Goal: Find specific page/section: Find specific page/section

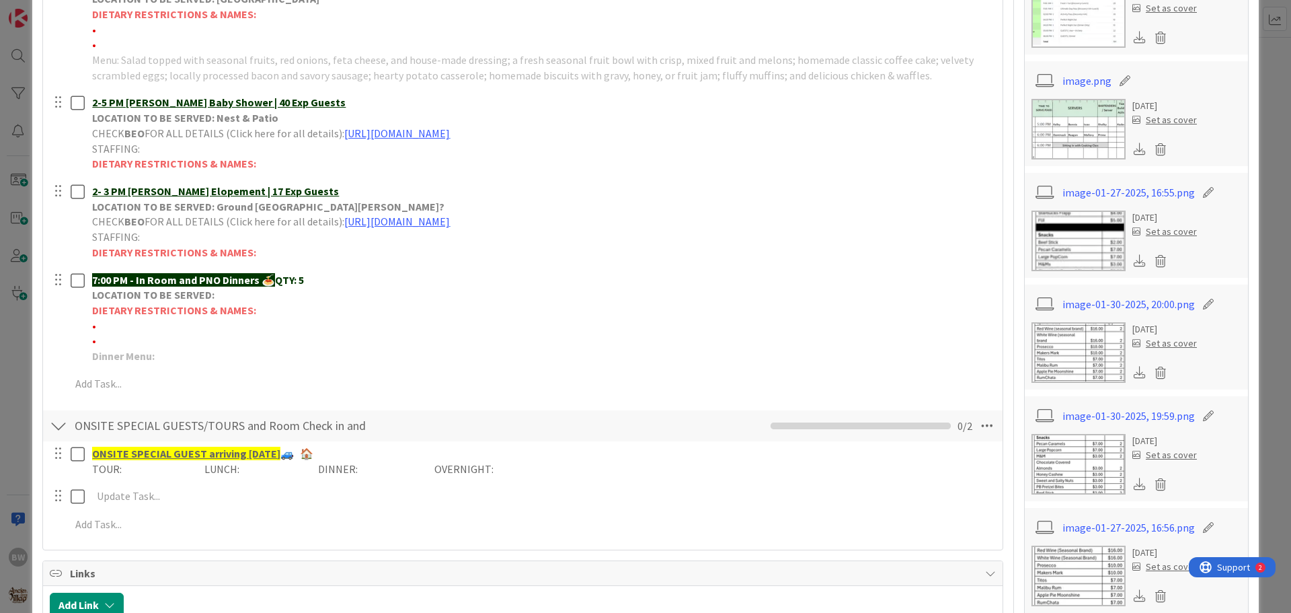
scroll to position [374, 0]
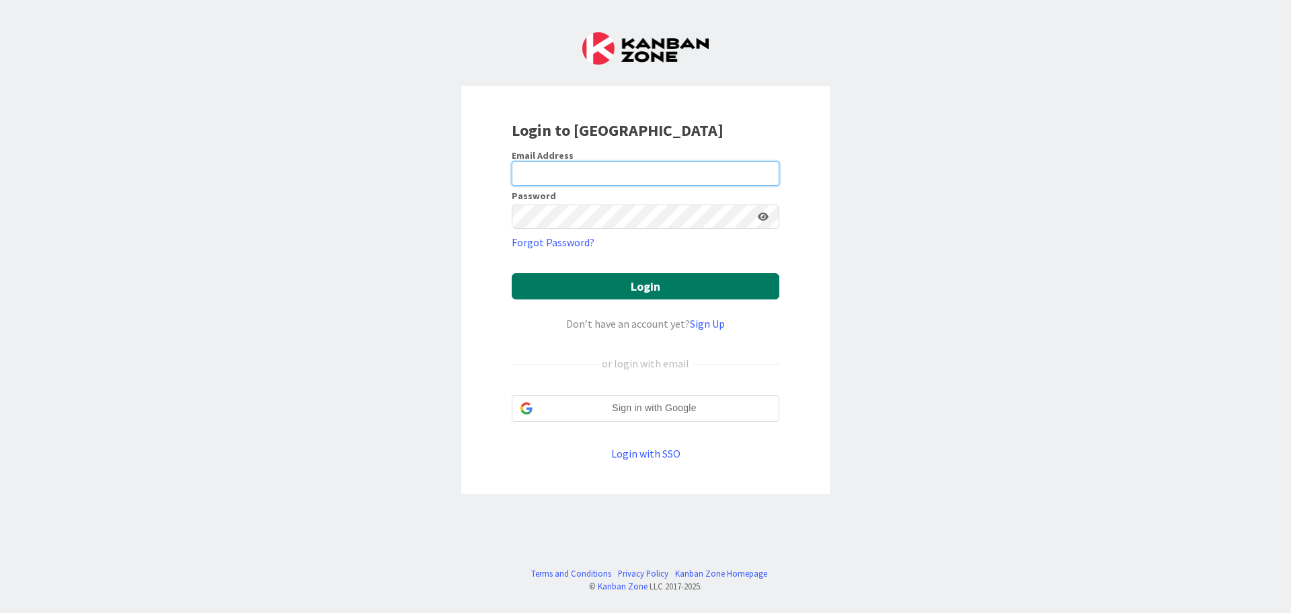
type input "[EMAIL_ADDRESS][DOMAIN_NAME]"
click at [650, 290] on button "Login" at bounding box center [646, 286] width 268 height 26
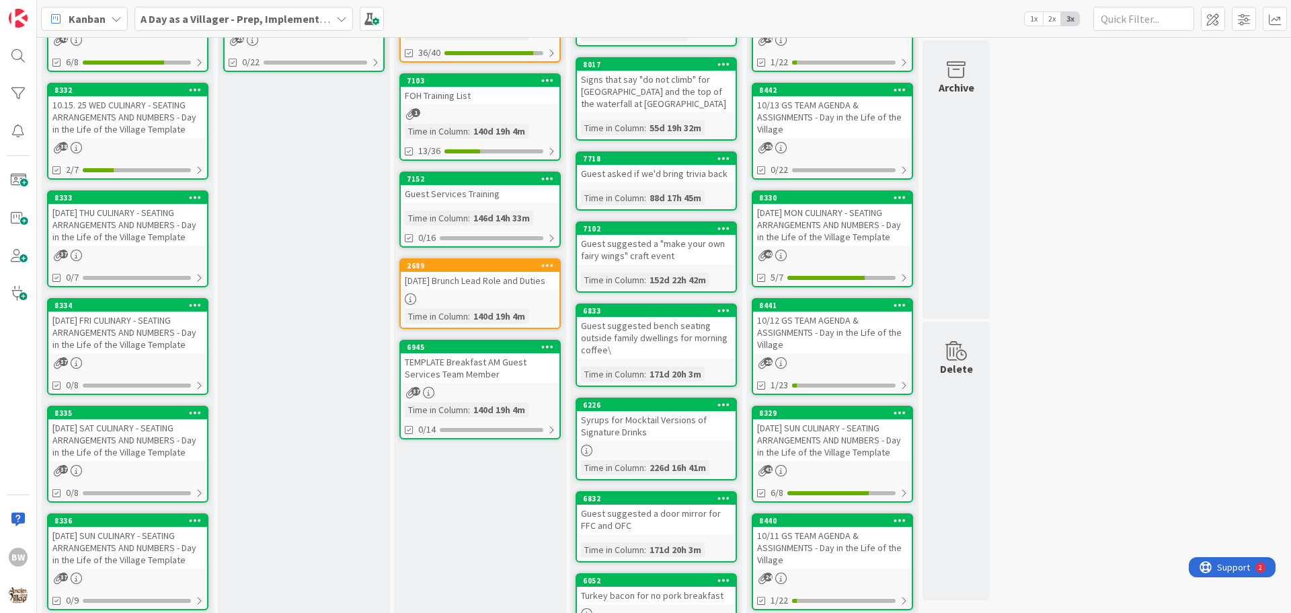
scroll to position [269, 0]
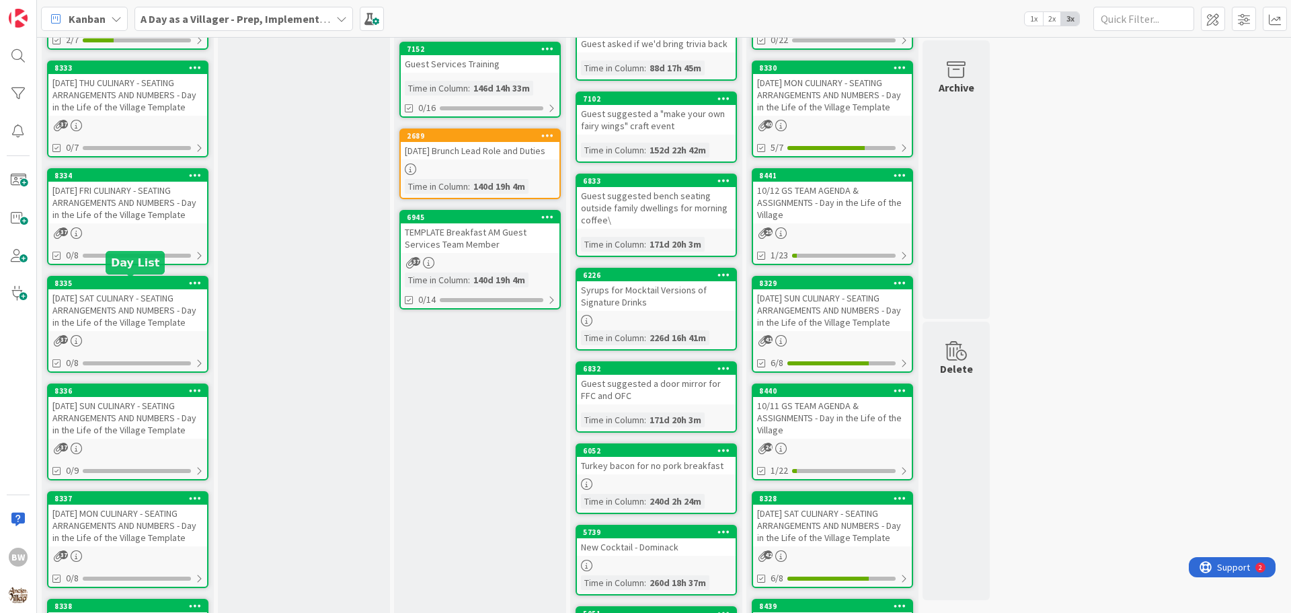
click at [132, 286] on div "8335" at bounding box center [130, 282] width 153 height 9
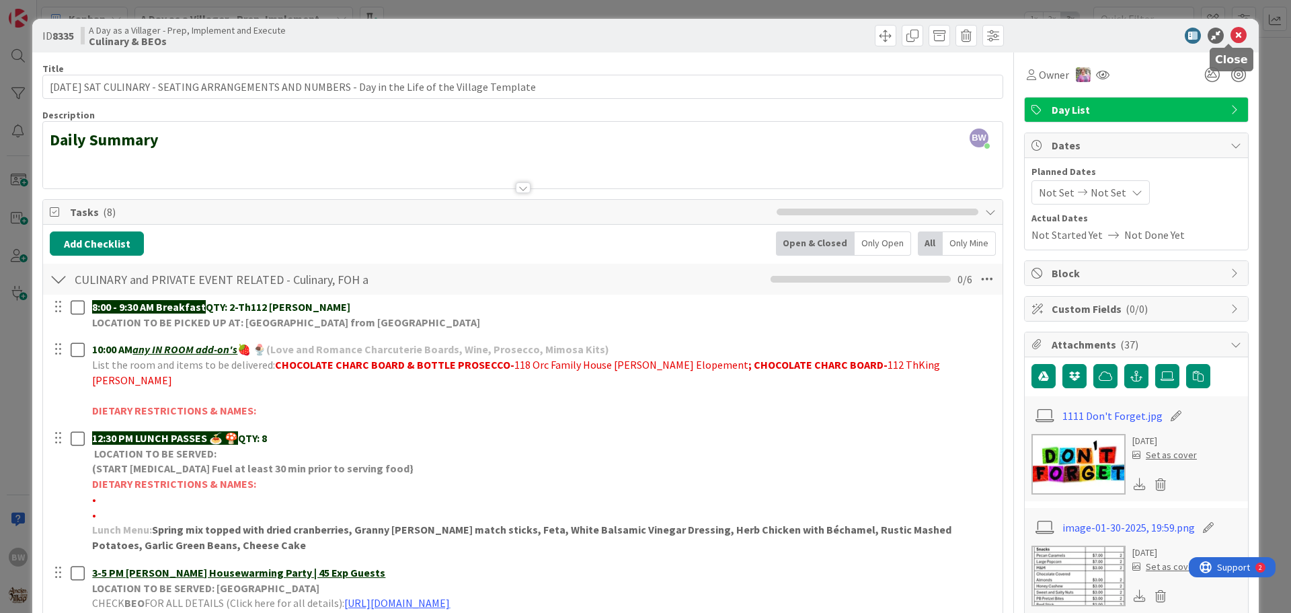
click at [1231, 34] on icon at bounding box center [1239, 36] width 16 height 16
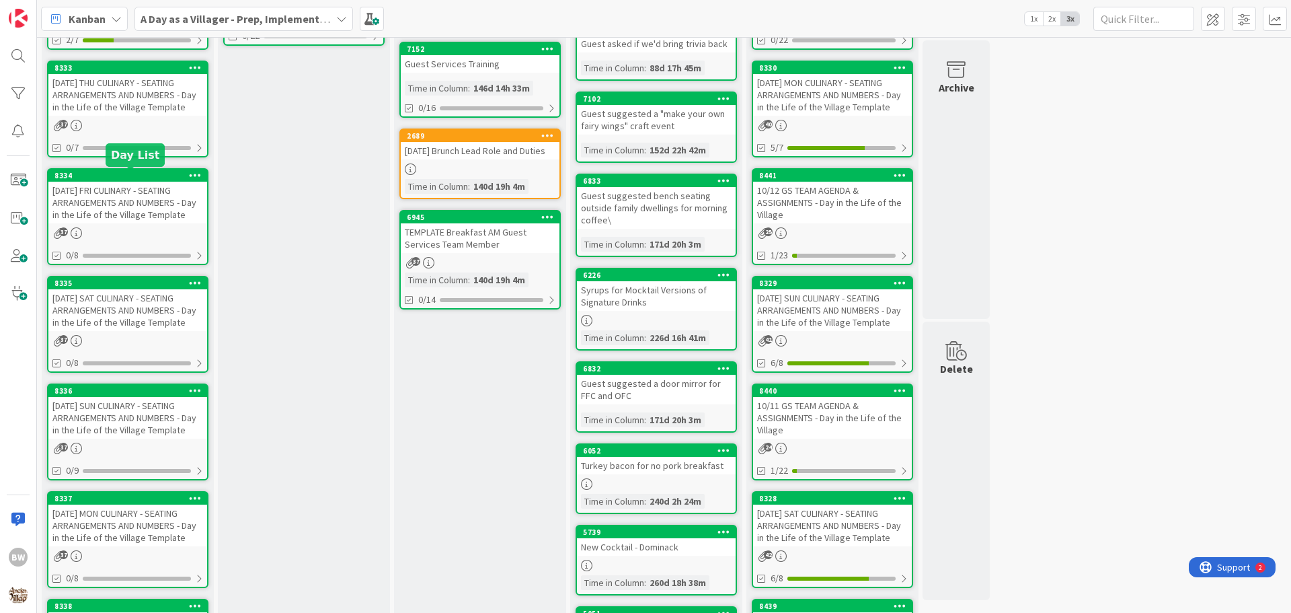
click at [123, 176] on div "8334" at bounding box center [130, 175] width 153 height 9
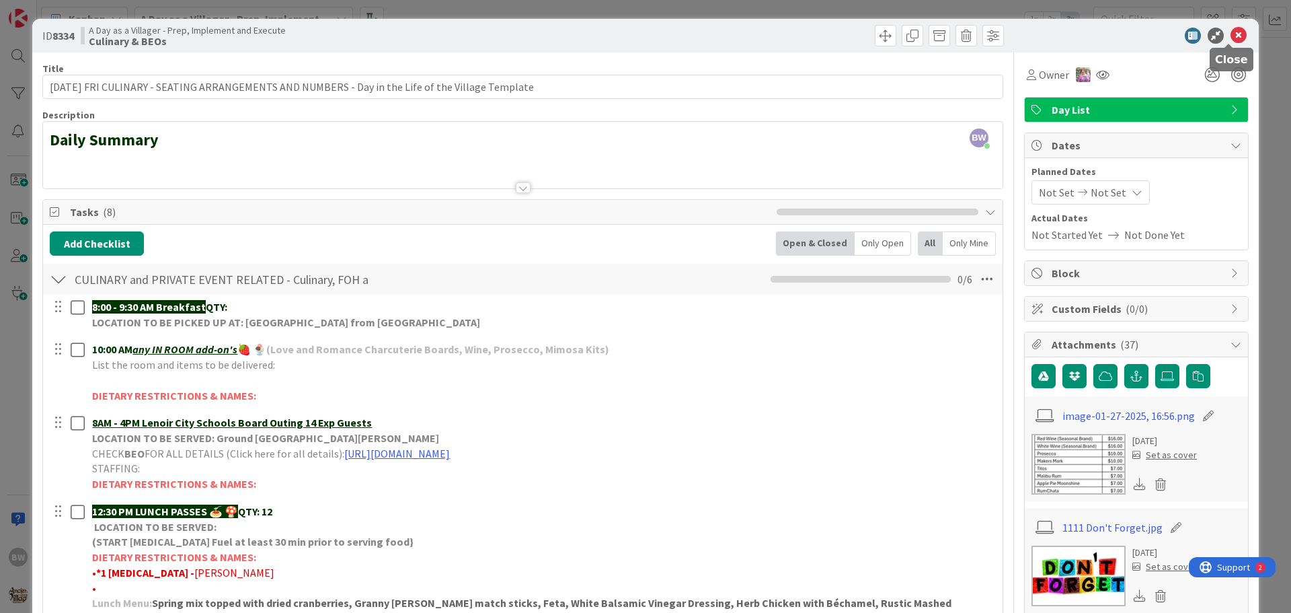
click at [1231, 35] on icon at bounding box center [1239, 36] width 16 height 16
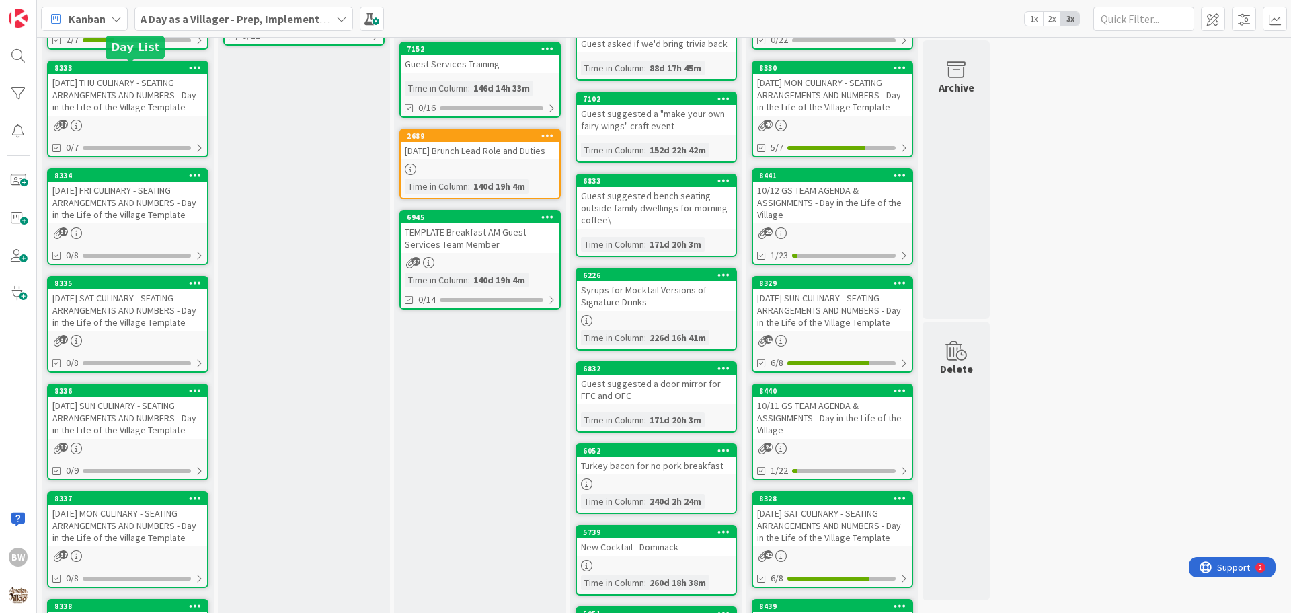
click at [126, 71] on div "8333" at bounding box center [130, 67] width 153 height 9
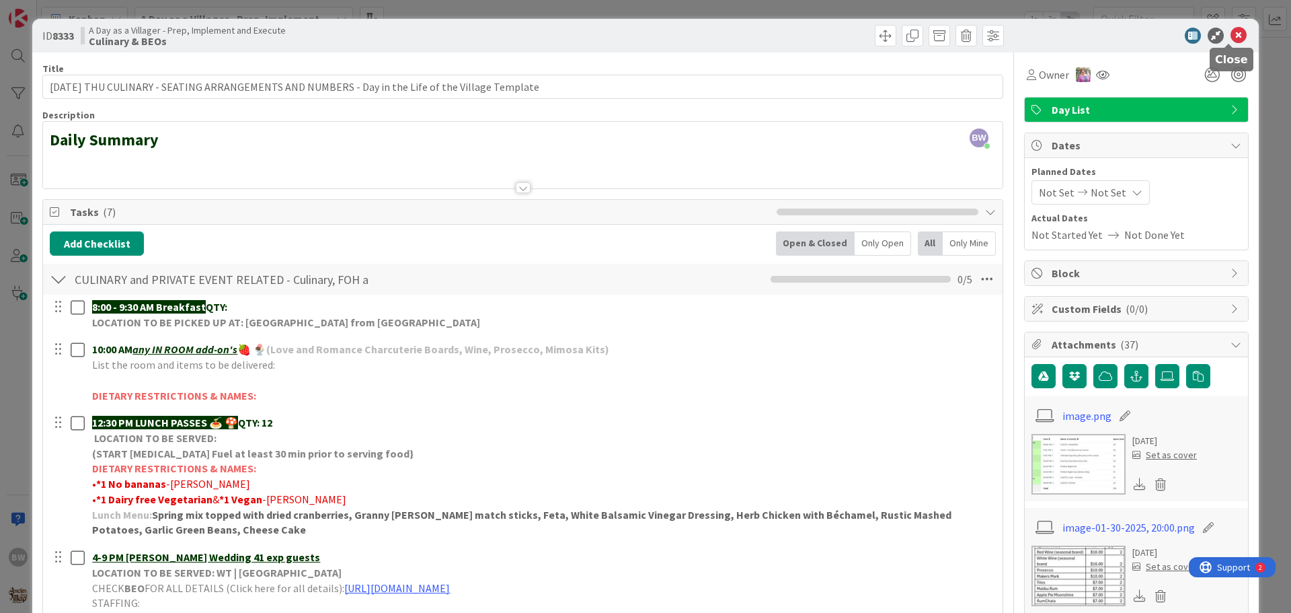
click at [1231, 36] on icon at bounding box center [1239, 36] width 16 height 16
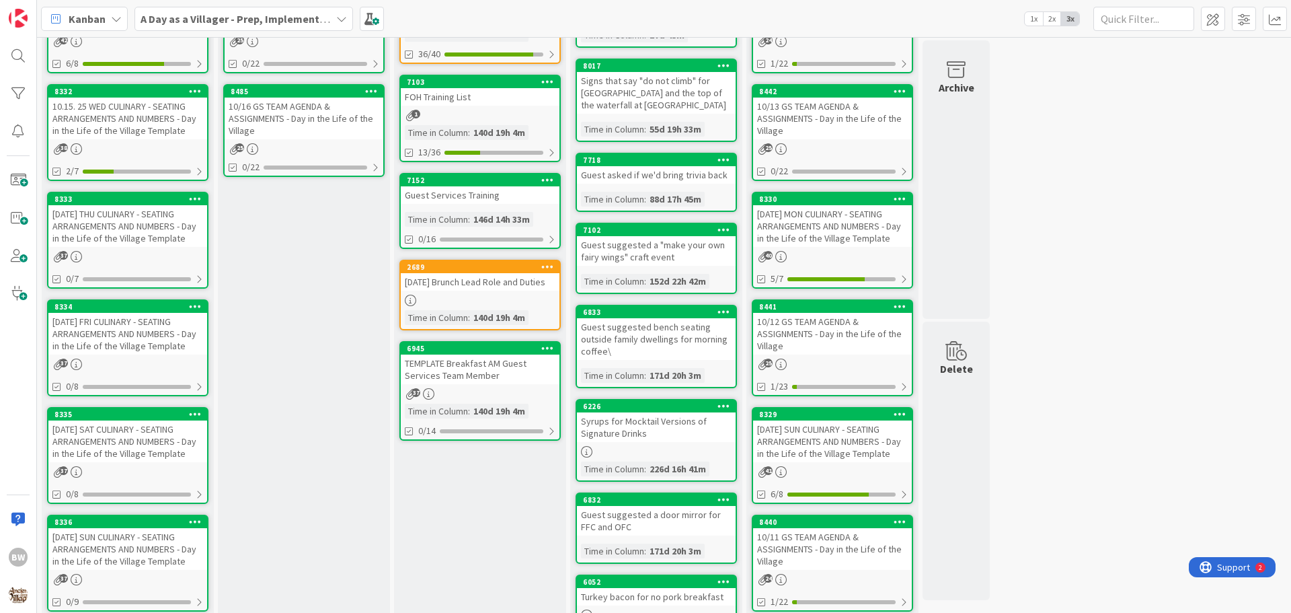
scroll to position [134, 0]
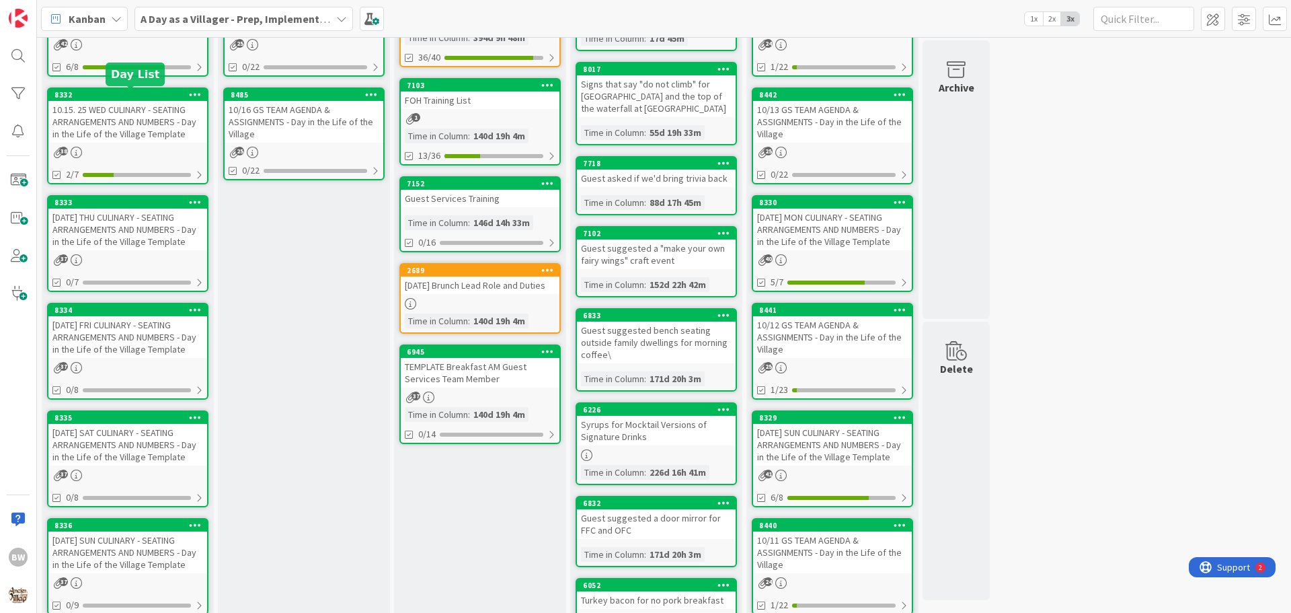
click at [120, 93] on div "8332" at bounding box center [130, 94] width 153 height 9
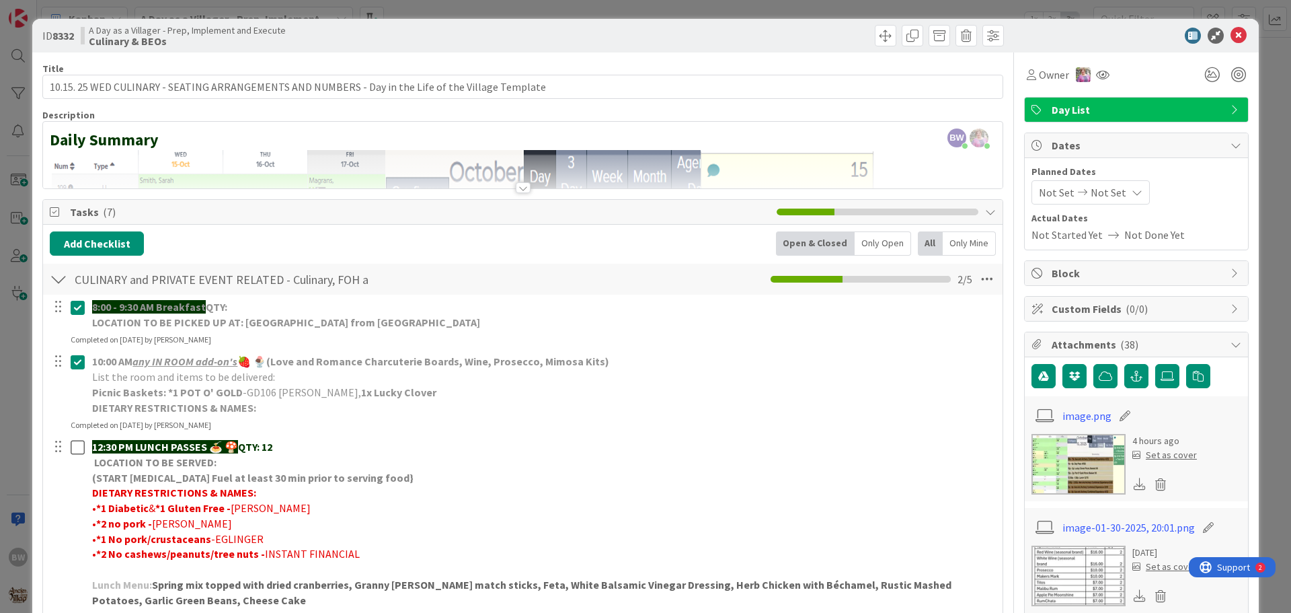
scroll to position [202, 0]
